Goal: Check status

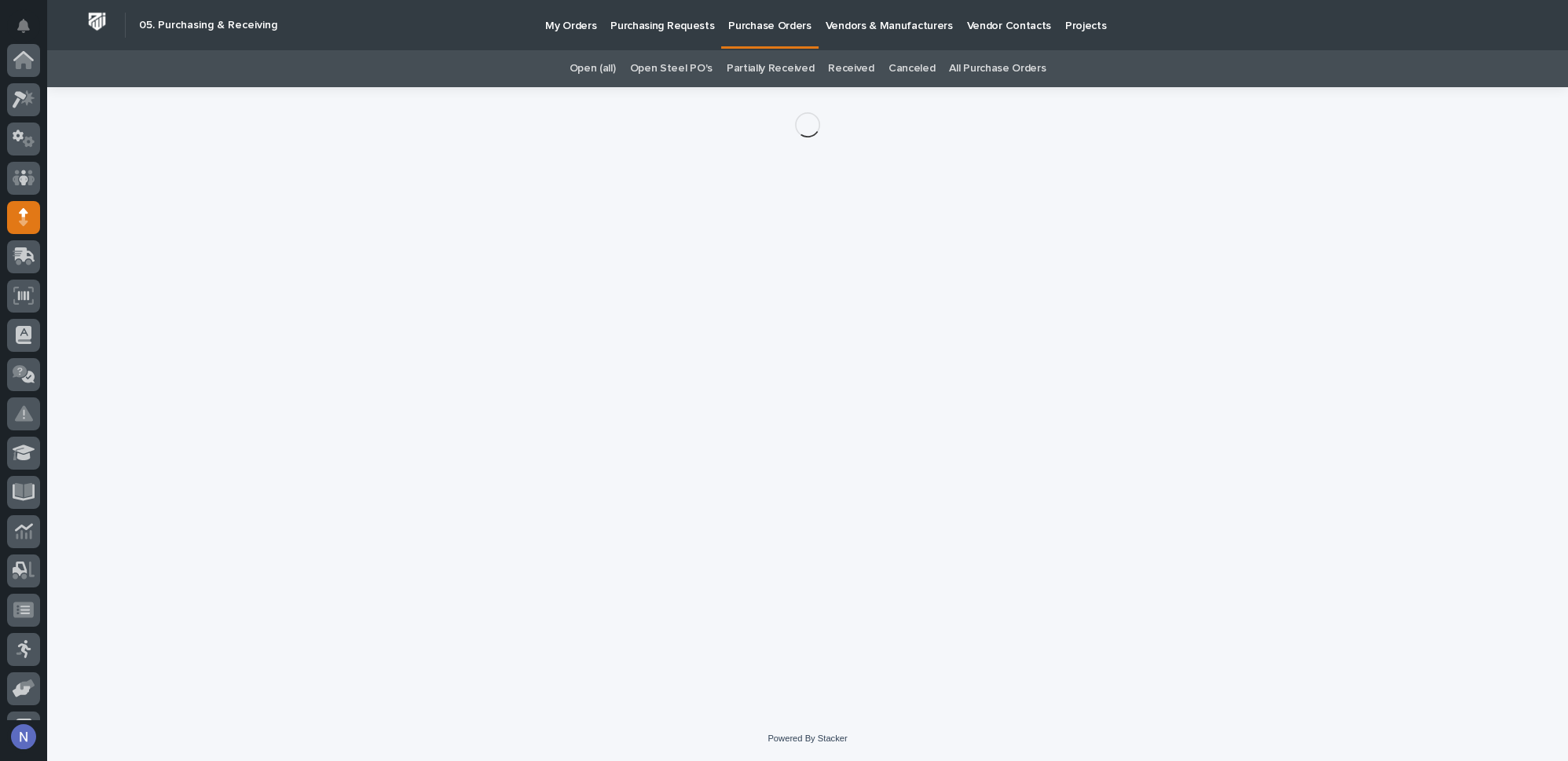
scroll to position [158, 0]
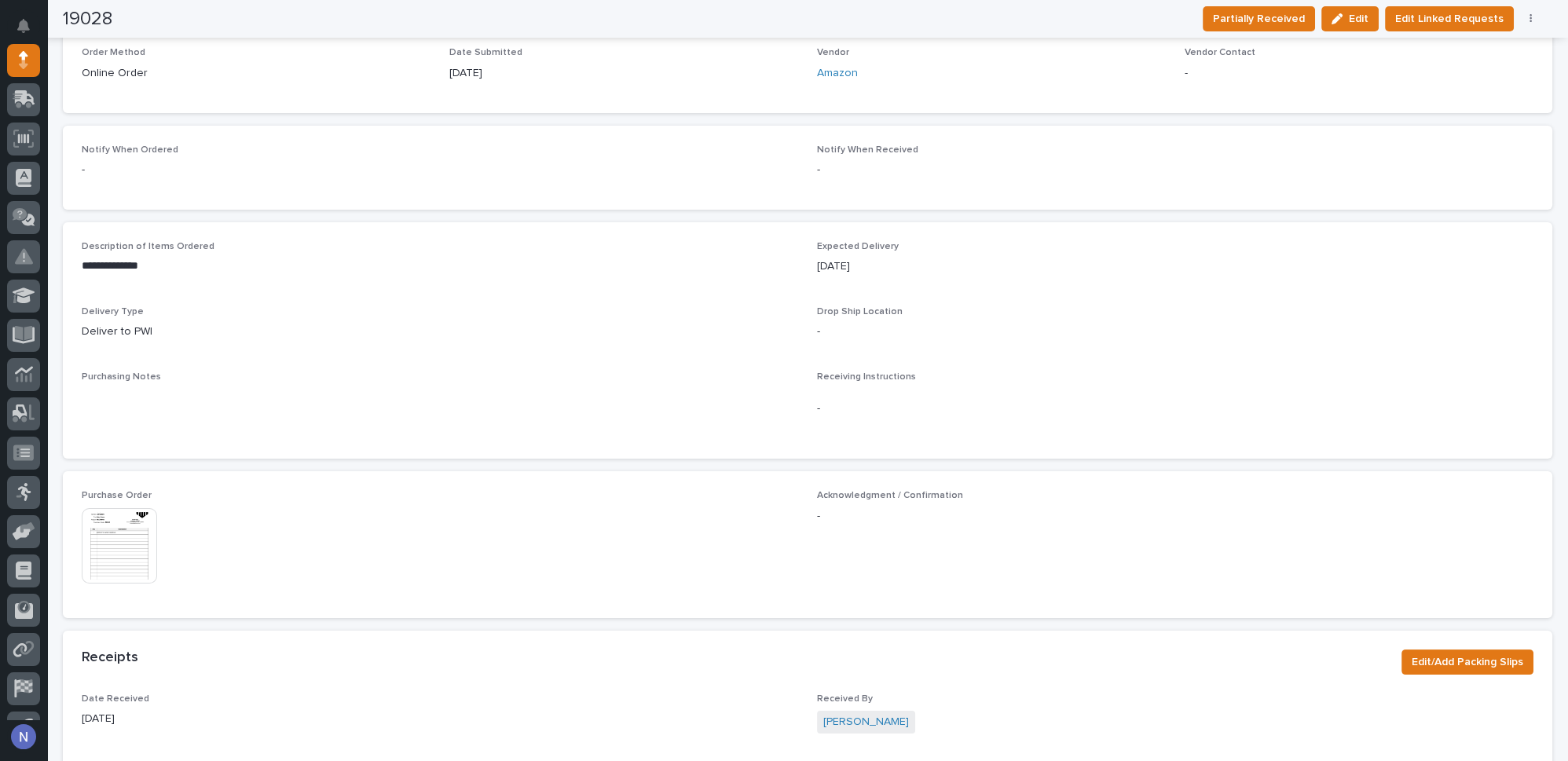
scroll to position [380, 0]
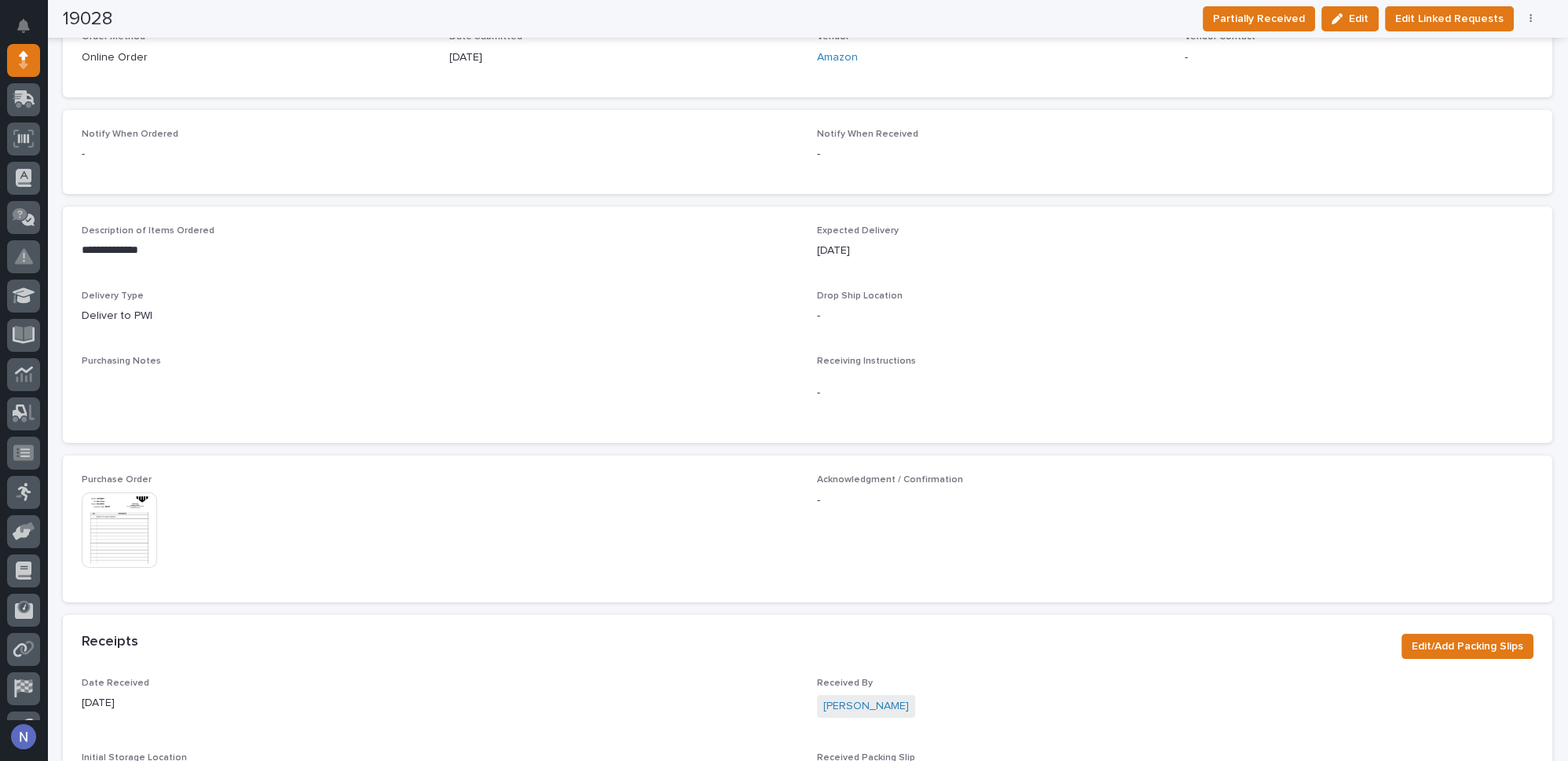
click at [128, 533] on img at bounding box center [119, 530] width 75 height 75
